Goal: Participate in discussion

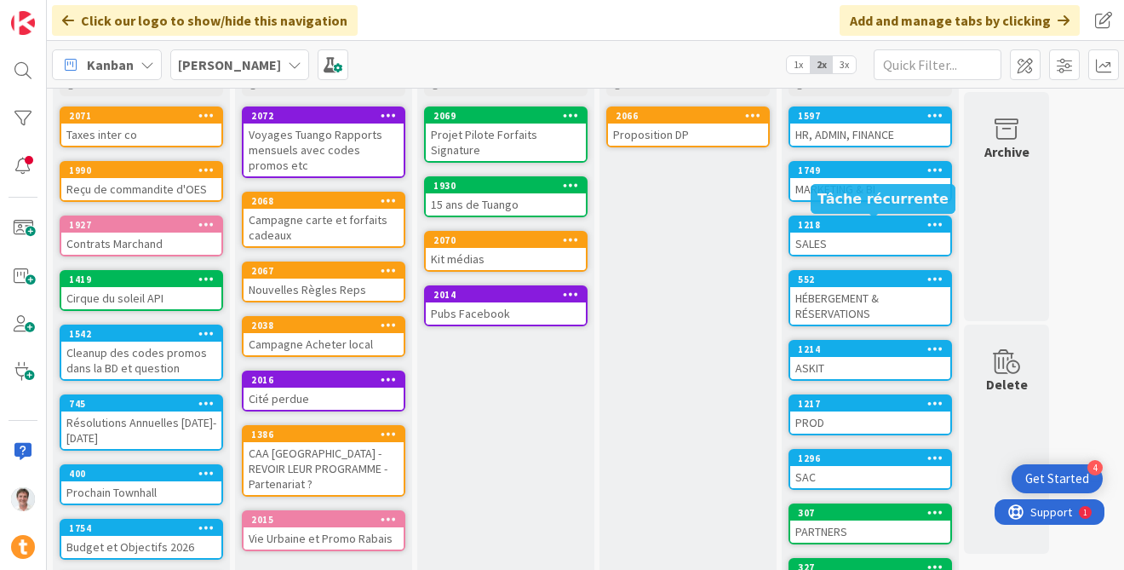
scroll to position [226, 0]
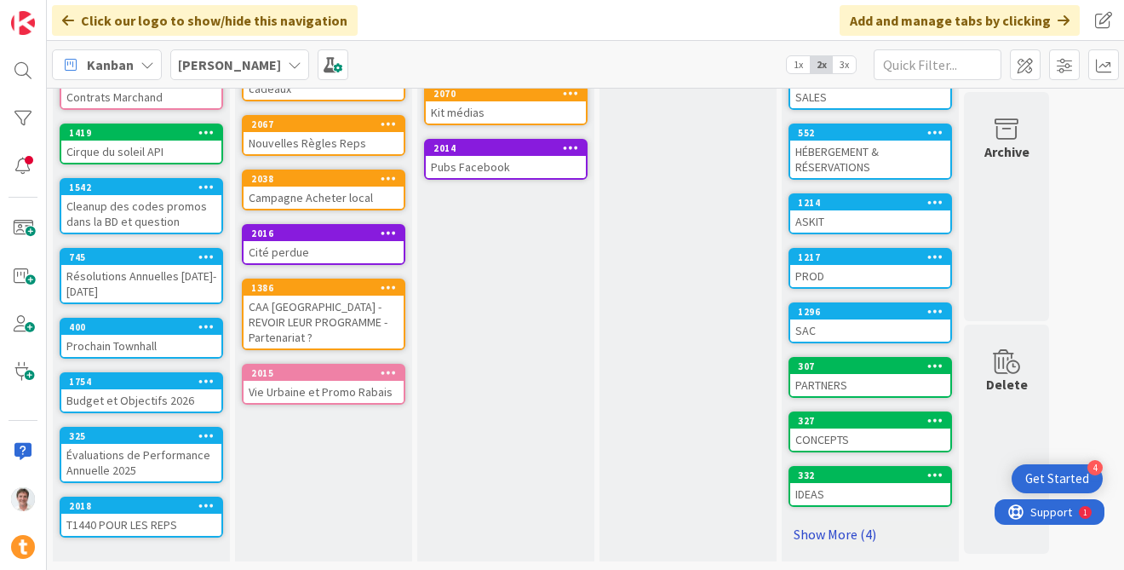
click at [837, 534] on link "Show More (4)" at bounding box center [871, 533] width 164 height 27
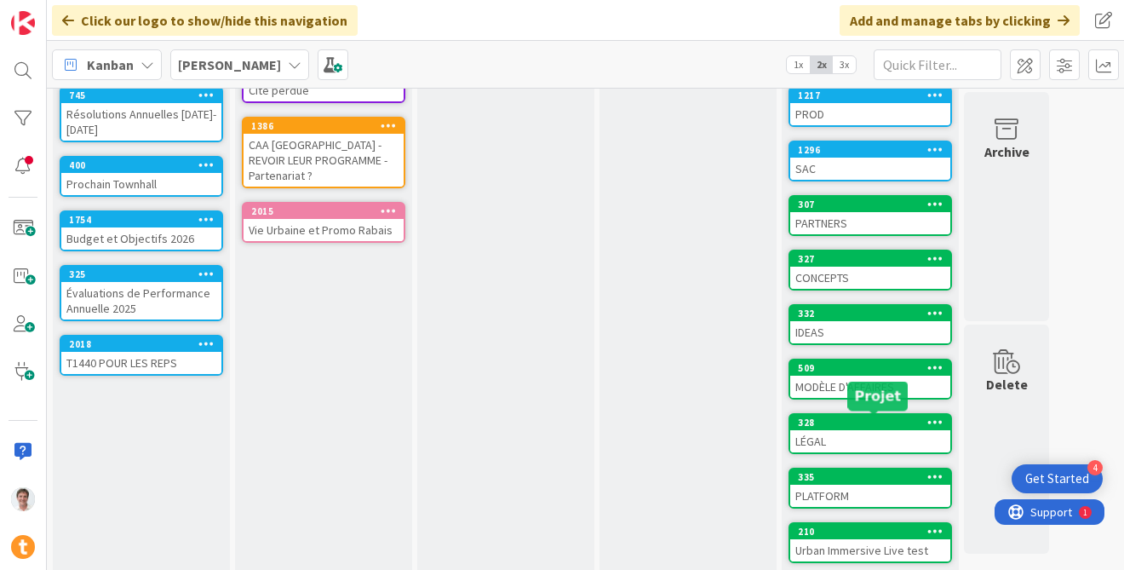
scroll to position [0, 0]
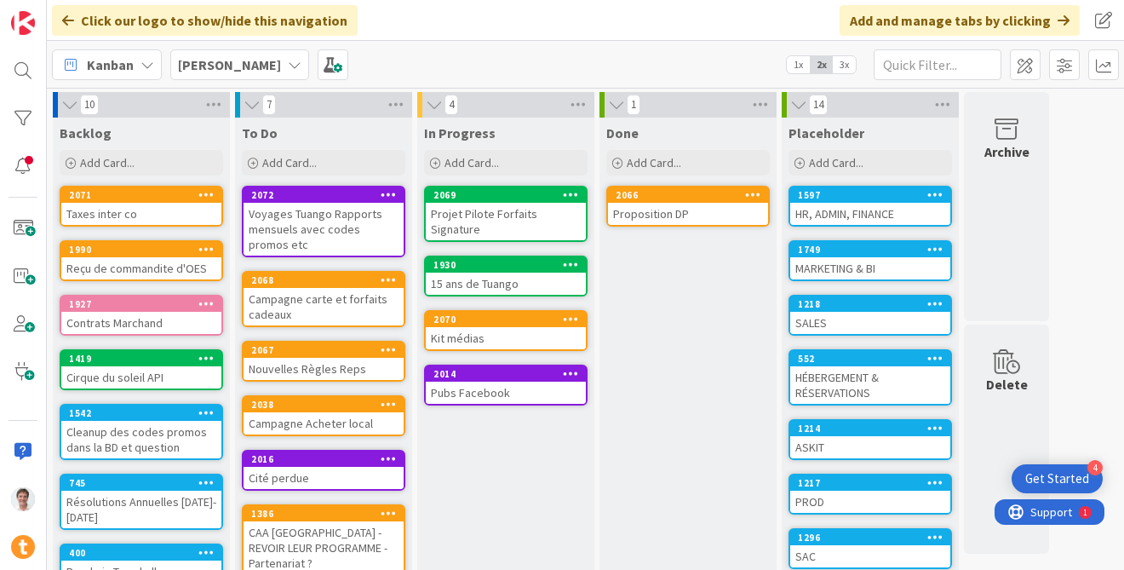
click at [860, 211] on div "HR, ADMIN, FINANCE" at bounding box center [870, 214] width 160 height 22
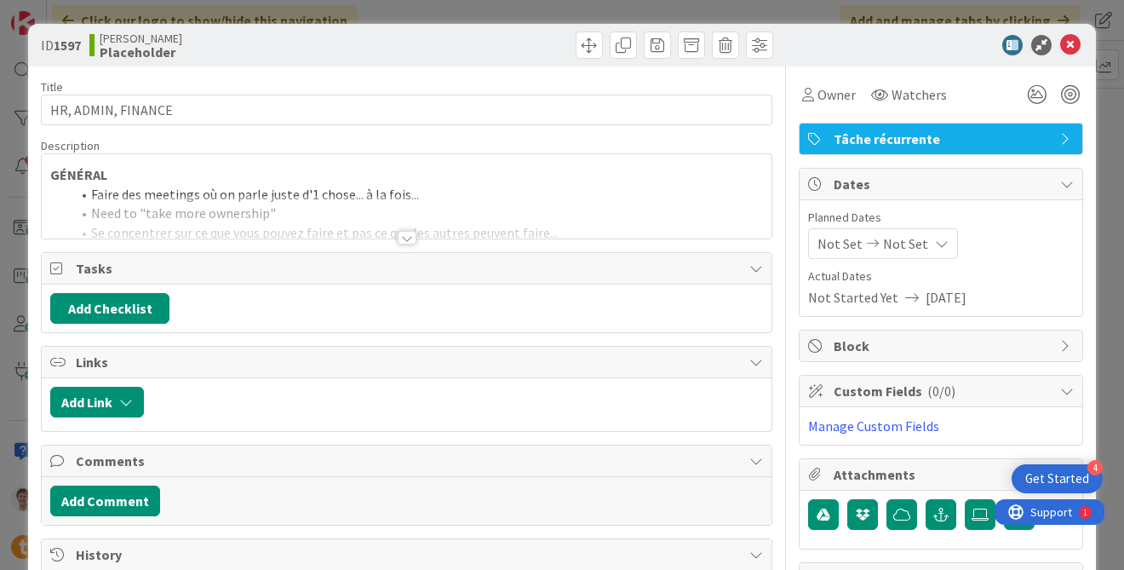
click at [389, 240] on div "Title 18 / 128 HR, ADMIN, FINANCE Description GÉNÉRAL Faire des meetings où on …" at bounding box center [407, 391] width 732 height 651
click at [401, 235] on div at bounding box center [407, 238] width 19 height 14
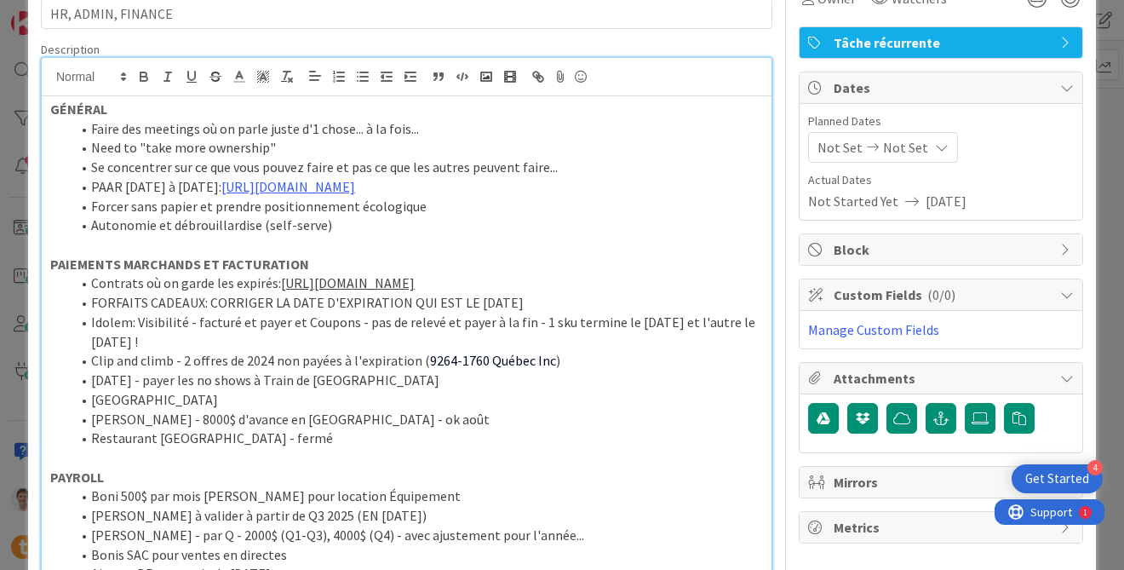
scroll to position [124, 0]
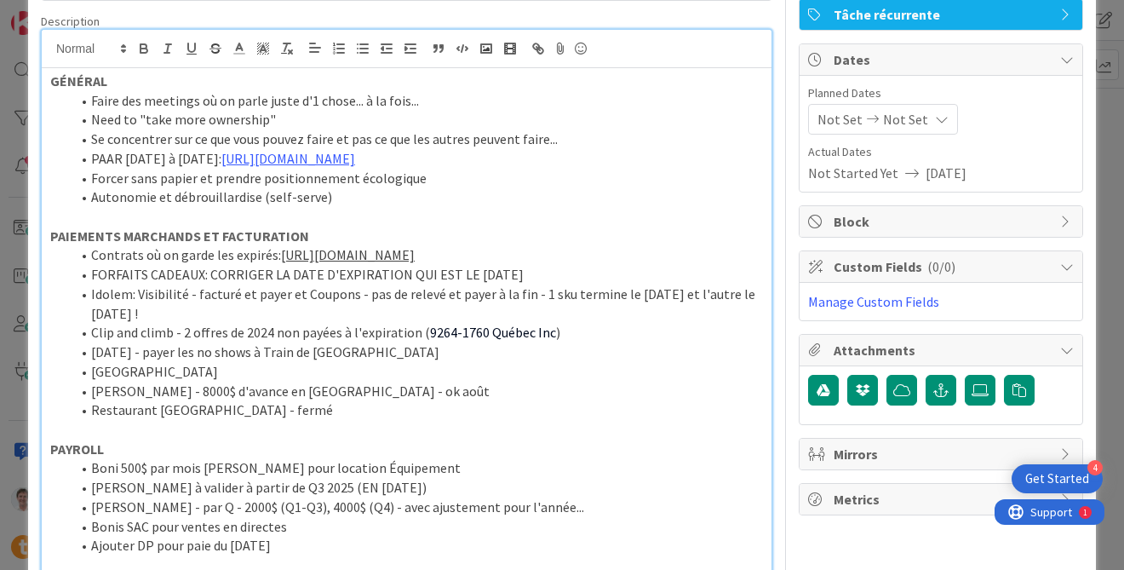
click at [542, 284] on li "FORFAITS CADEAUX: CORRIGER LA DATE D'EXPIRATION QUI EST LE [DATE]" at bounding box center [417, 275] width 692 height 20
click at [473, 323] on li "Idolem: Visibilité - facturé et payer et Coupons - pas de relevé et payer à la …" at bounding box center [417, 303] width 692 height 38
click at [299, 420] on li "Restaurant [GEOGRAPHIC_DATA] - fermé" at bounding box center [417, 410] width 692 height 20
click at [291, 439] on p at bounding box center [406, 430] width 713 height 20
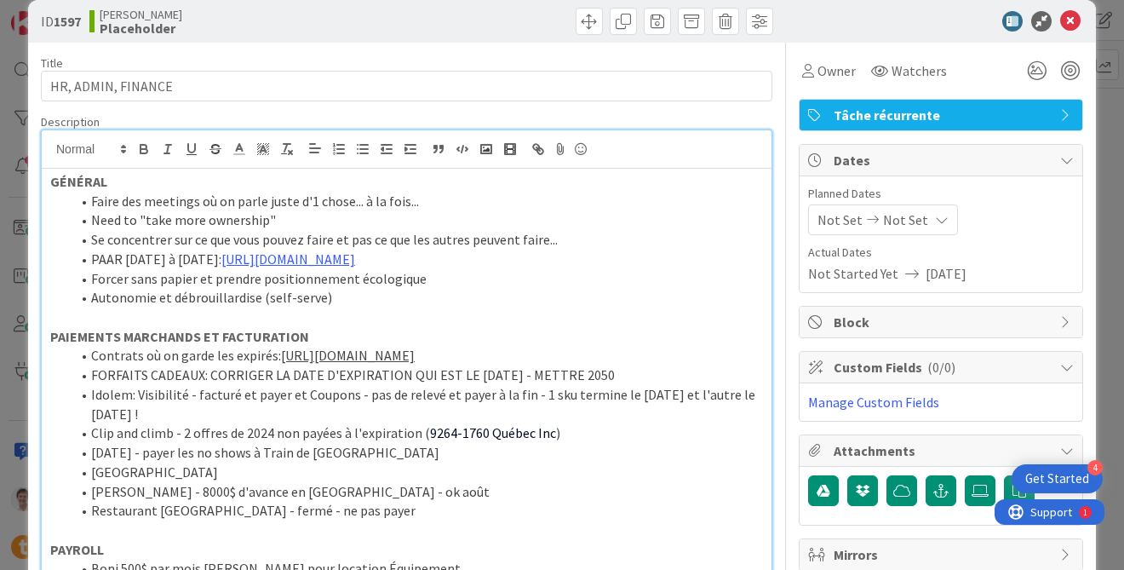
scroll to position [0, 0]
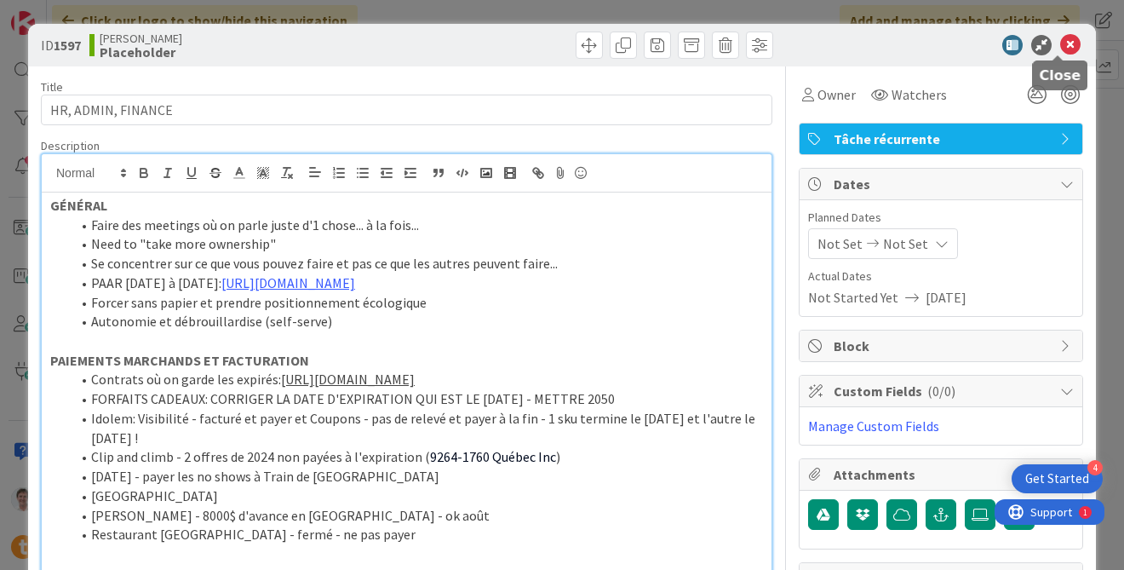
click at [1060, 42] on icon at bounding box center [1070, 45] width 20 height 20
